Goal: Task Accomplishment & Management: Manage account settings

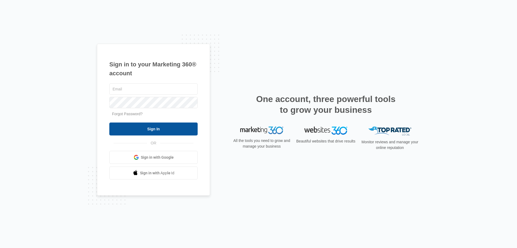
type input "[PERSON_NAME][EMAIL_ADDRESS][DOMAIN_NAME]"
click at [154, 130] on input "Sign In" at bounding box center [153, 128] width 88 height 13
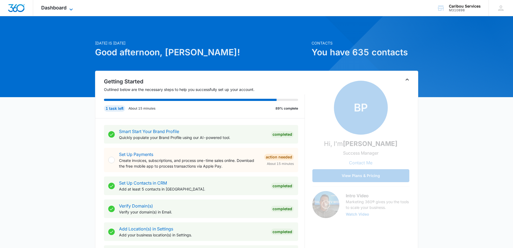
click at [71, 8] on icon at bounding box center [71, 9] width 6 height 6
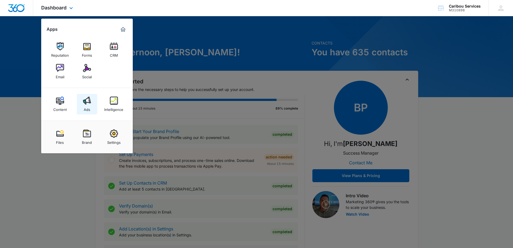
click at [87, 101] on img at bounding box center [87, 100] width 8 height 8
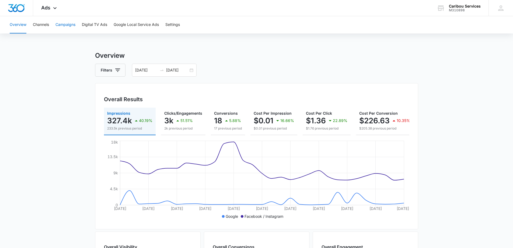
click at [69, 24] on button "Campaigns" at bounding box center [66, 24] width 20 height 17
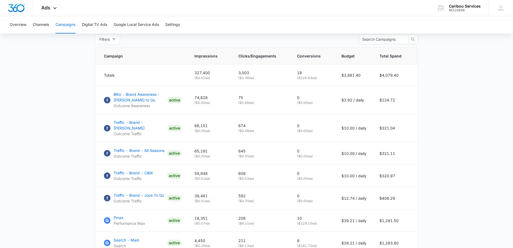
scroll to position [242, 0]
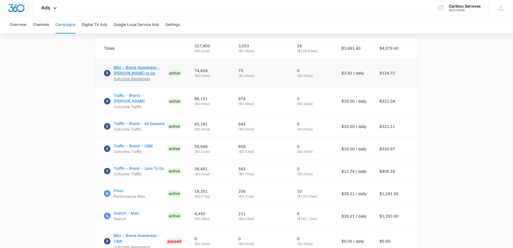
click at [123, 76] on p "Blitz - Brand Awareness - Jons to Go" at bounding box center [140, 69] width 52 height 11
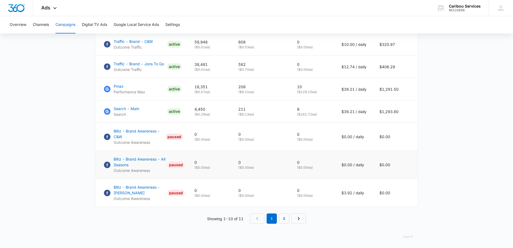
scroll to position [293, 0]
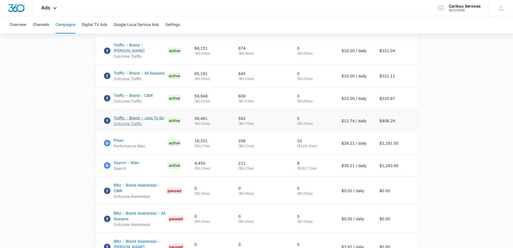
click at [138, 115] on p "Traffic - Brand - Jons To Go" at bounding box center [139, 118] width 50 height 6
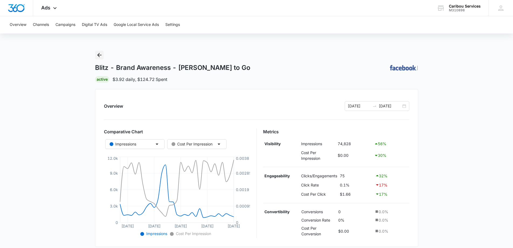
click at [99, 55] on icon "Back" at bounding box center [99, 55] width 4 height 4
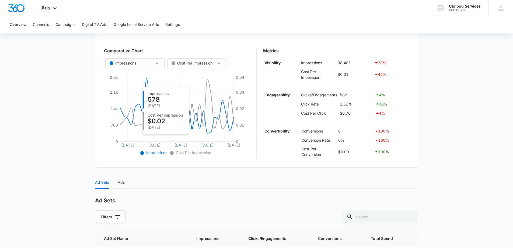
scroll to position [127, 0]
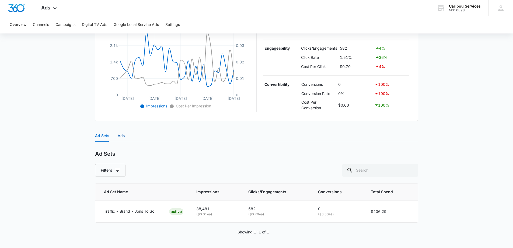
click at [119, 136] on div "Ads" at bounding box center [121, 136] width 7 height 6
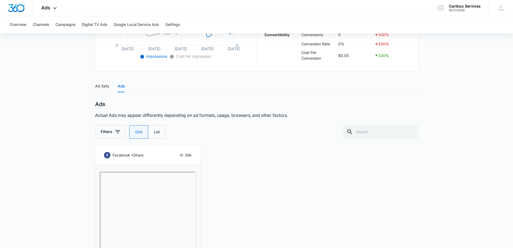
scroll to position [150, 0]
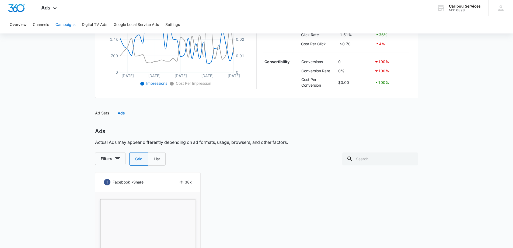
click at [64, 24] on button "Campaigns" at bounding box center [66, 24] width 20 height 17
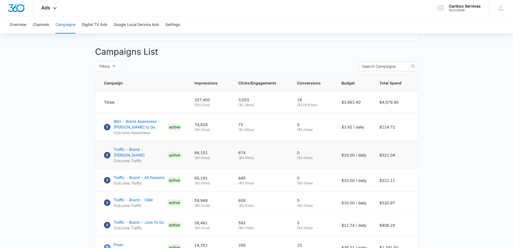
scroll to position [269, 0]
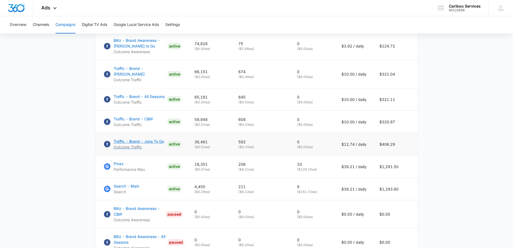
click at [134, 140] on p "Traffic - Brand - Jons To Go" at bounding box center [139, 141] width 50 height 6
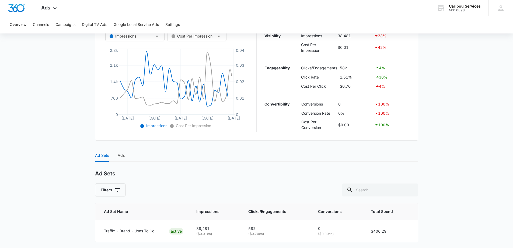
scroll to position [127, 0]
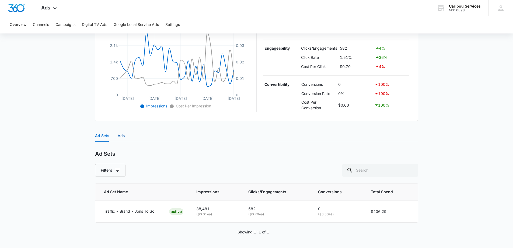
click at [122, 136] on div "Ads" at bounding box center [121, 136] width 7 height 6
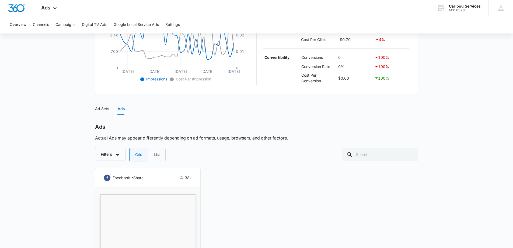
scroll to position [100, 0]
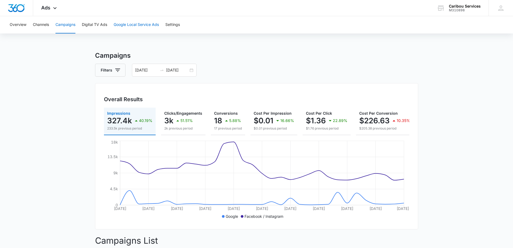
click at [133, 25] on button "Google Local Service Ads" at bounding box center [136, 24] width 45 height 17
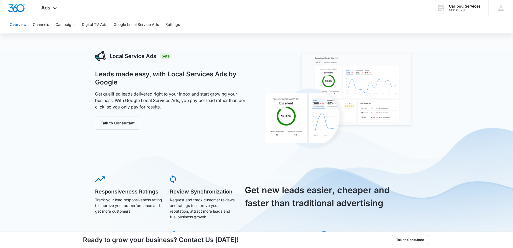
click at [21, 24] on button "Overview" at bounding box center [18, 24] width 17 height 17
